Goal: Task Accomplishment & Management: Use online tool/utility

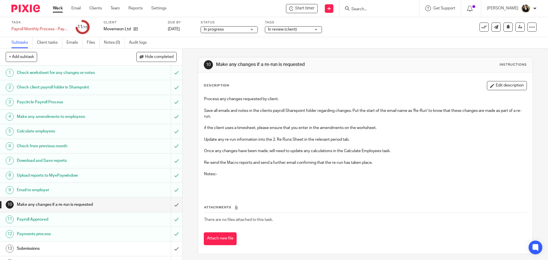
click at [353, 10] on input "Search" at bounding box center [376, 9] width 51 height 5
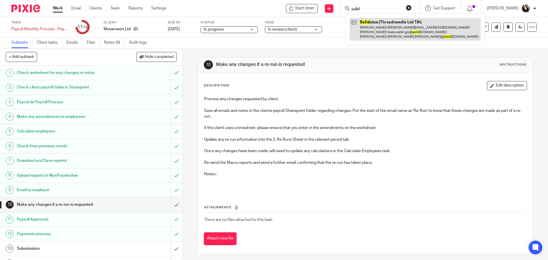
type input "solid"
click at [366, 20] on link at bounding box center [414, 29] width 131 height 23
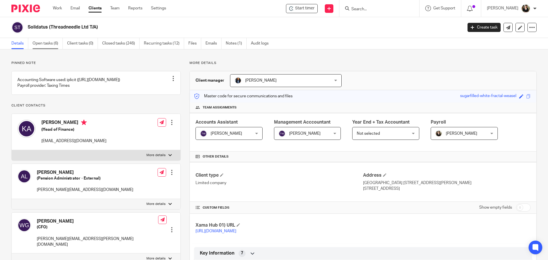
click at [50, 47] on link "Open tasks (6)" at bounding box center [48, 43] width 30 height 11
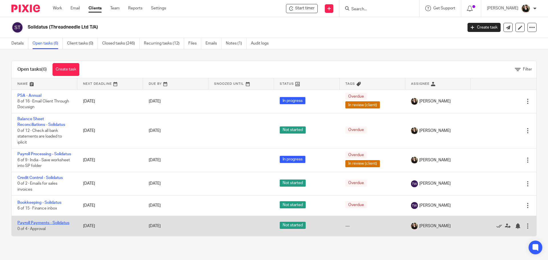
click at [55, 225] on link "Payroll Payments - Solidatus" at bounding box center [43, 223] width 52 height 4
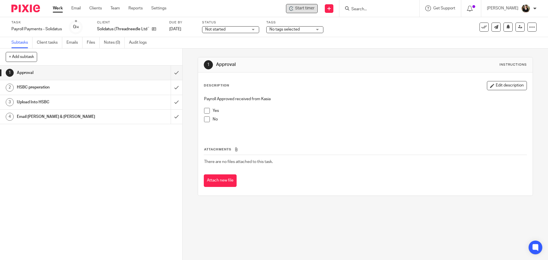
click at [305, 10] on span "Start timer" at bounding box center [304, 8] width 19 height 6
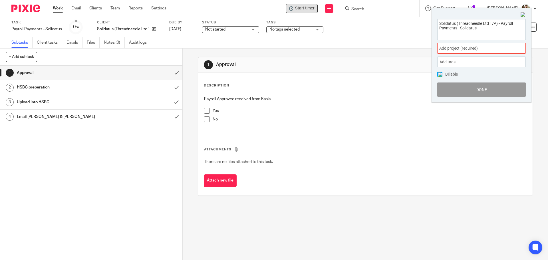
click at [482, 48] on span "Add project (required) :" at bounding box center [475, 48] width 72 height 6
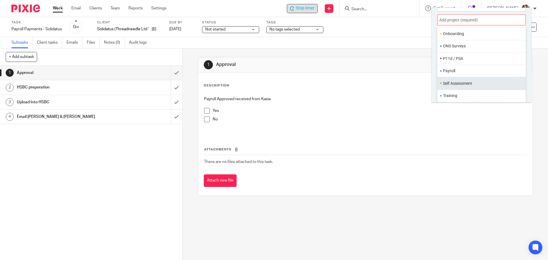
scroll to position [200, 0]
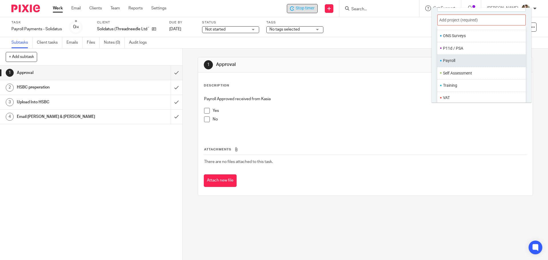
click at [450, 63] on li "Payroll" at bounding box center [480, 61] width 74 height 6
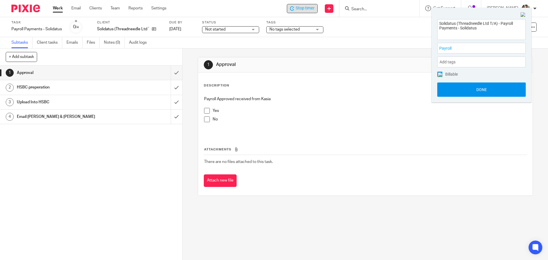
click at [469, 91] on button "Done" at bounding box center [481, 89] width 88 height 14
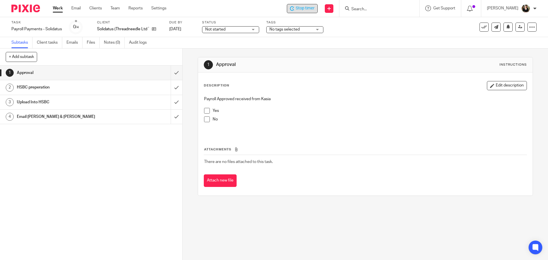
click at [207, 110] on span at bounding box center [207, 111] width 6 height 6
click at [169, 73] on input "submit" at bounding box center [91, 73] width 182 height 14
